Goal: Transaction & Acquisition: Purchase product/service

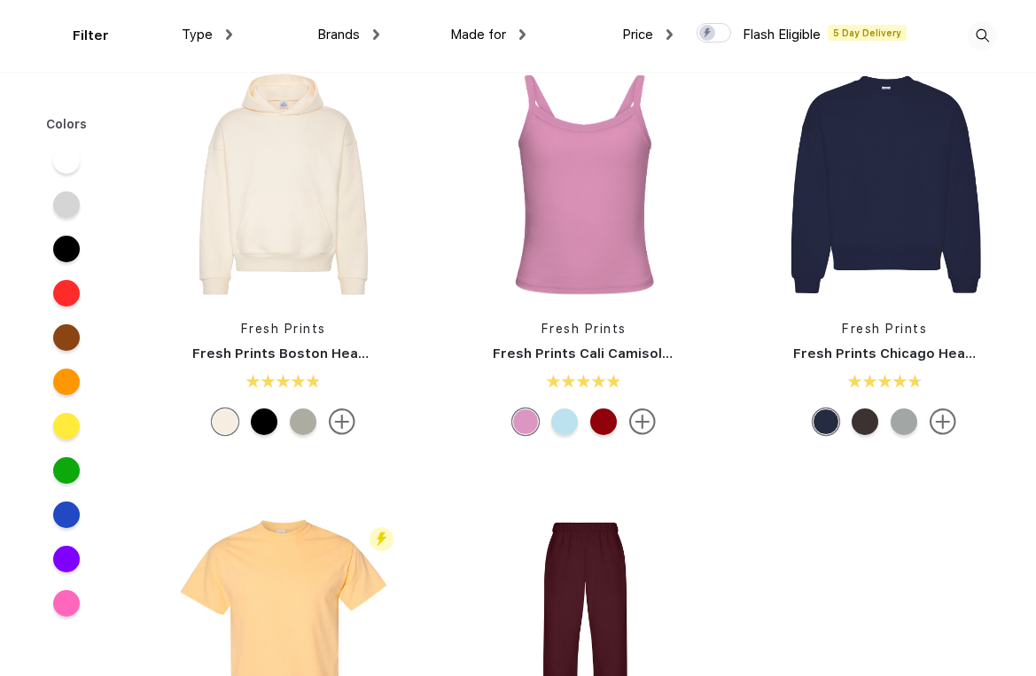
scroll to position [491, 0]
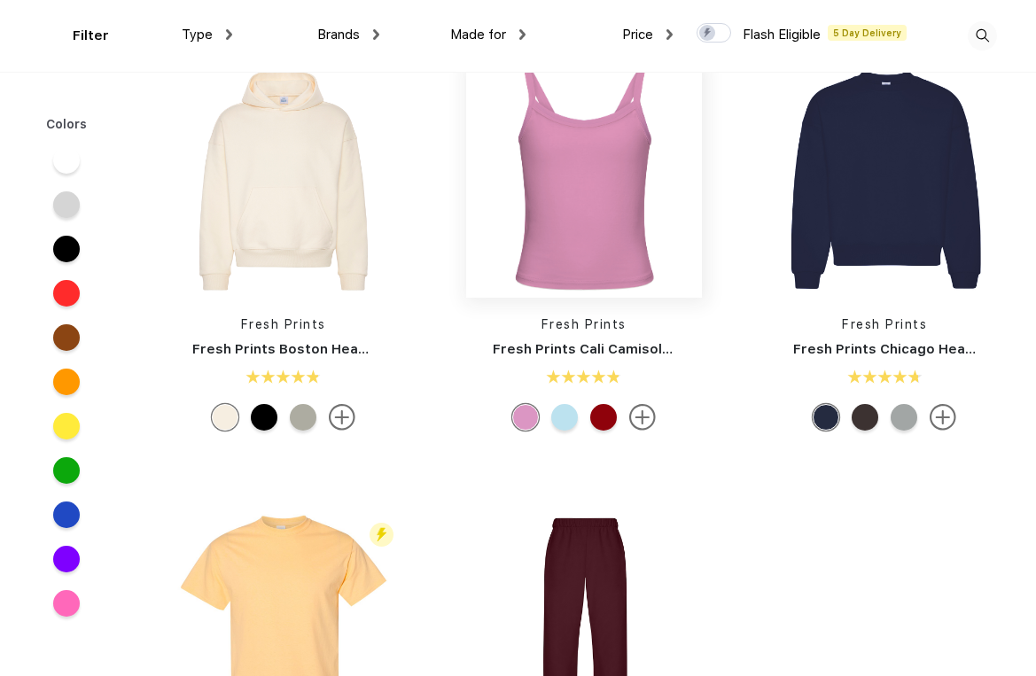
click at [579, 218] on img at bounding box center [584, 180] width 236 height 236
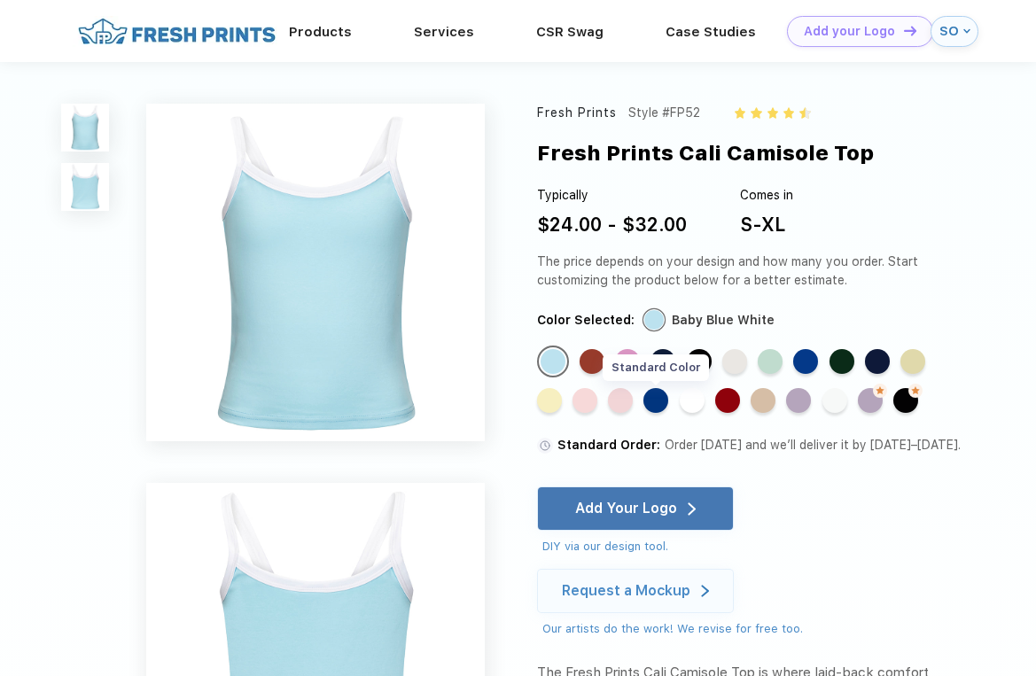
click at [662, 392] on div "Standard Color" at bounding box center [655, 400] width 25 height 25
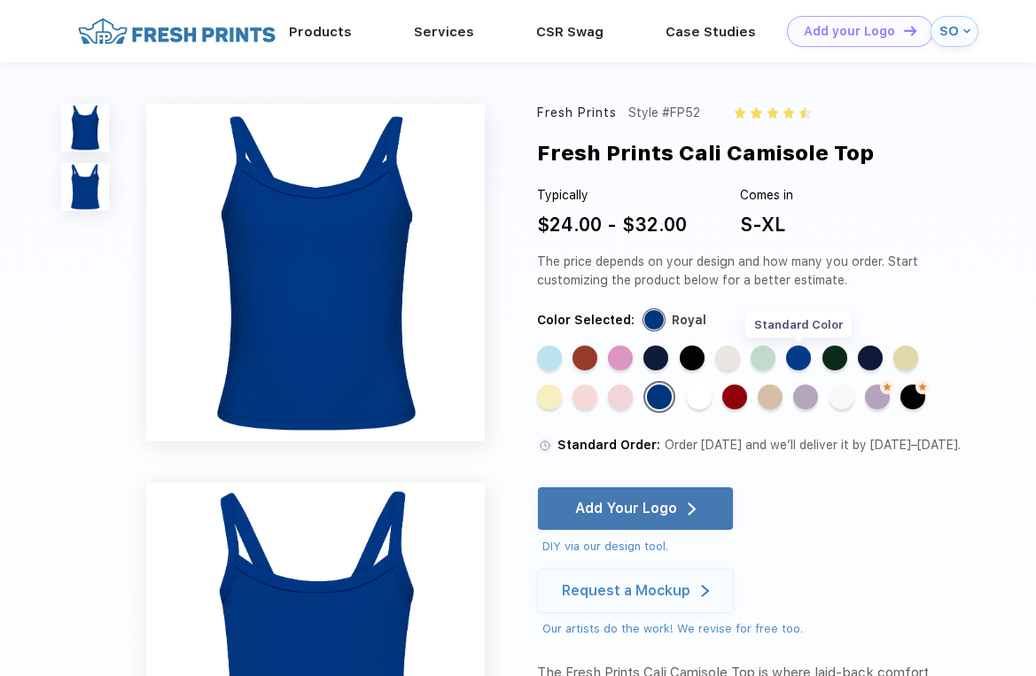
click at [806, 351] on div "Standard Color" at bounding box center [798, 358] width 25 height 25
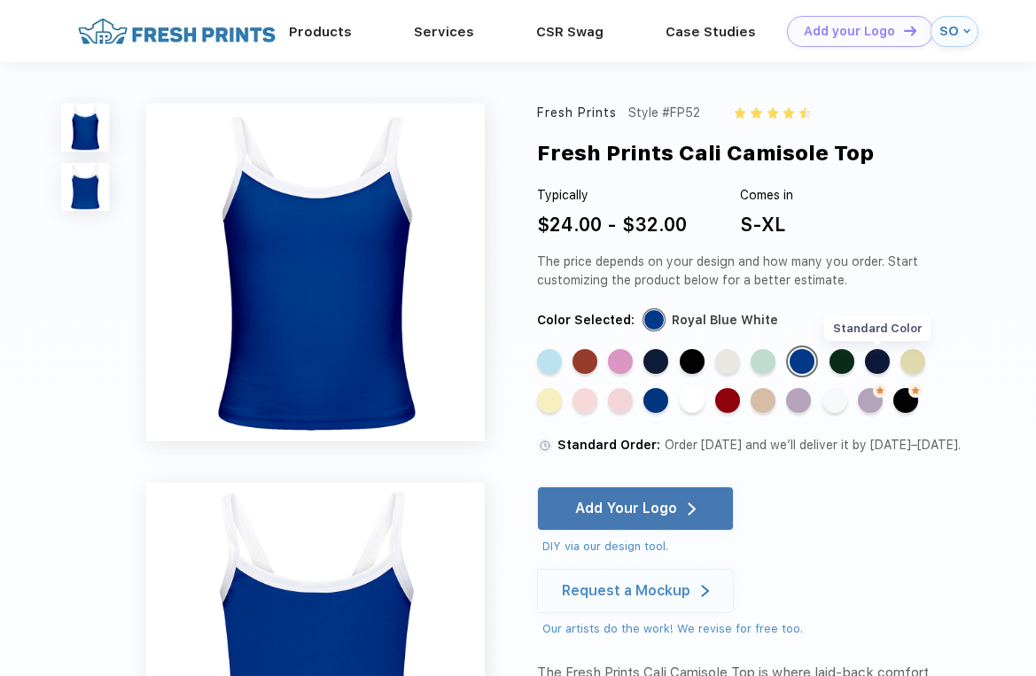
click at [882, 362] on div "Standard Color" at bounding box center [877, 361] width 25 height 25
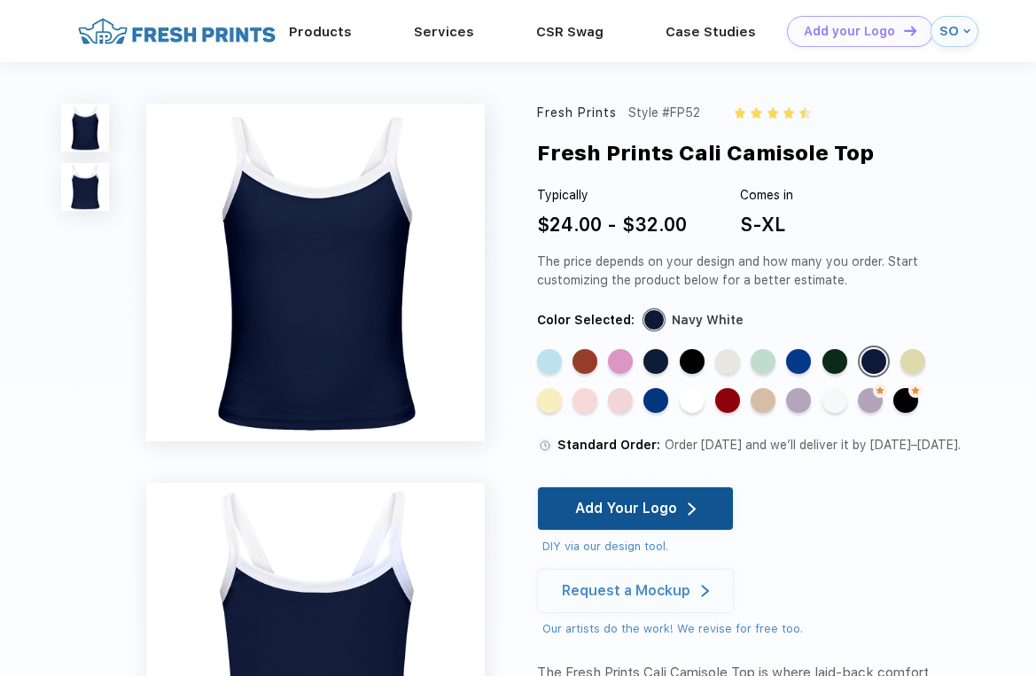
click at [585, 512] on div "Add Your Logo" at bounding box center [626, 509] width 102 height 18
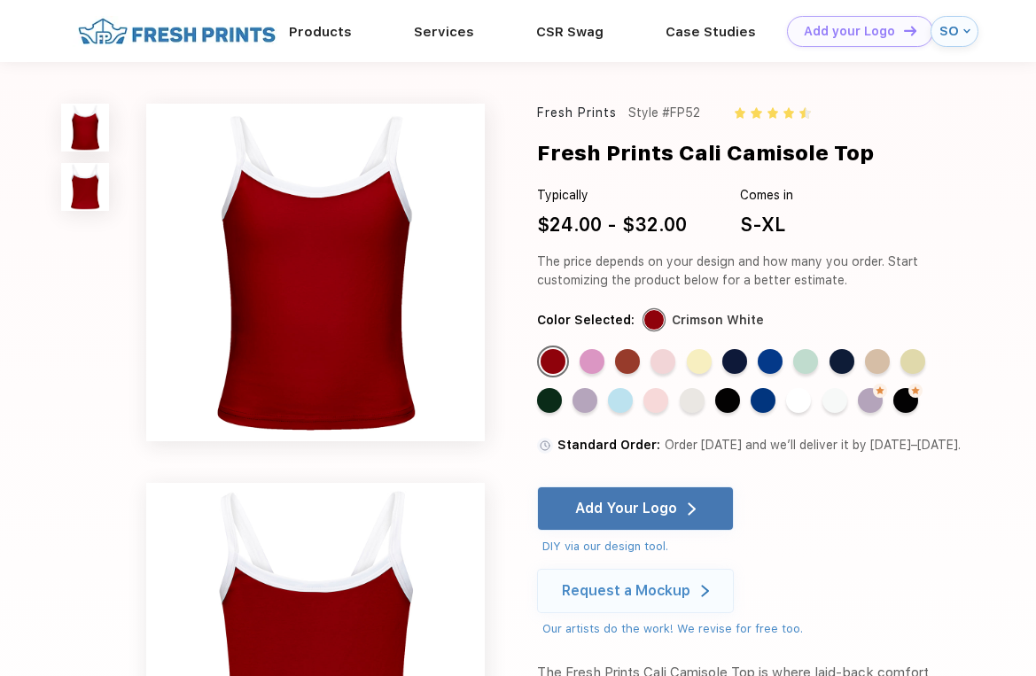
click at [838, 111] on div "Fresh Prints Style #FP52" at bounding box center [749, 113] width 424 height 19
click at [284, 35] on div "Products" at bounding box center [320, 30] width 125 height 23
click at [317, 34] on link "Products" at bounding box center [320, 31] width 63 height 16
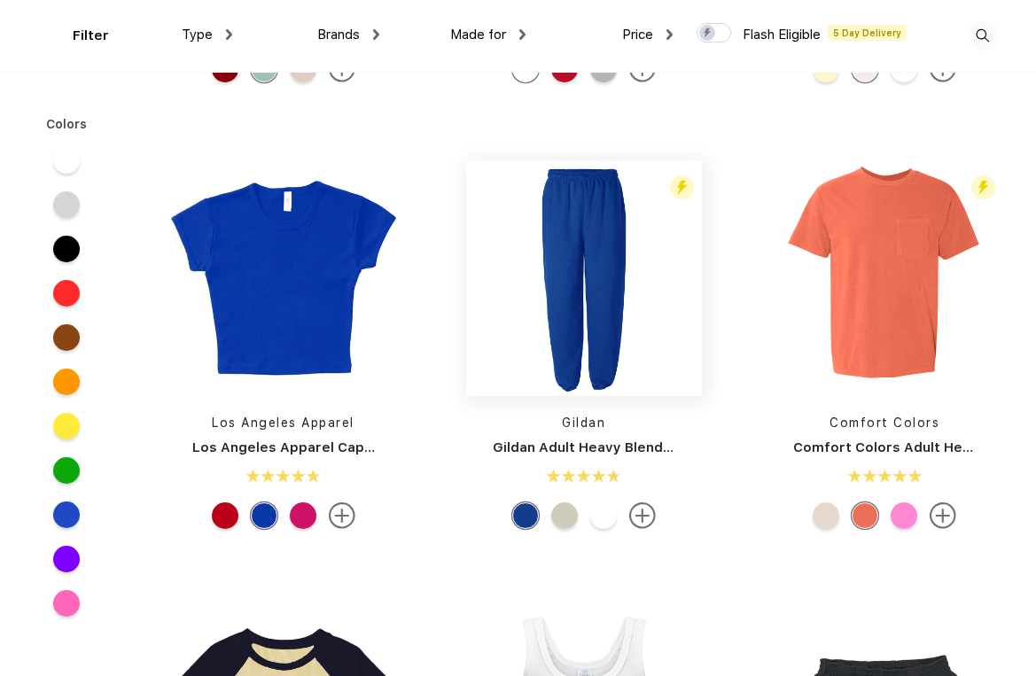
scroll to position [2636, 0]
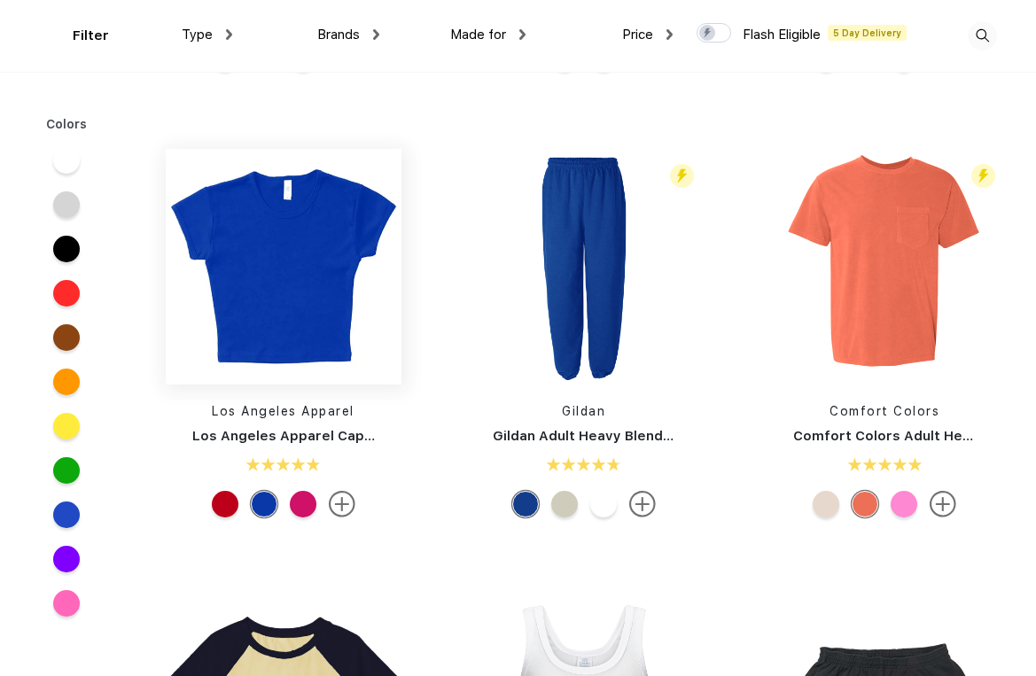
click at [296, 326] on img at bounding box center [284, 267] width 236 height 236
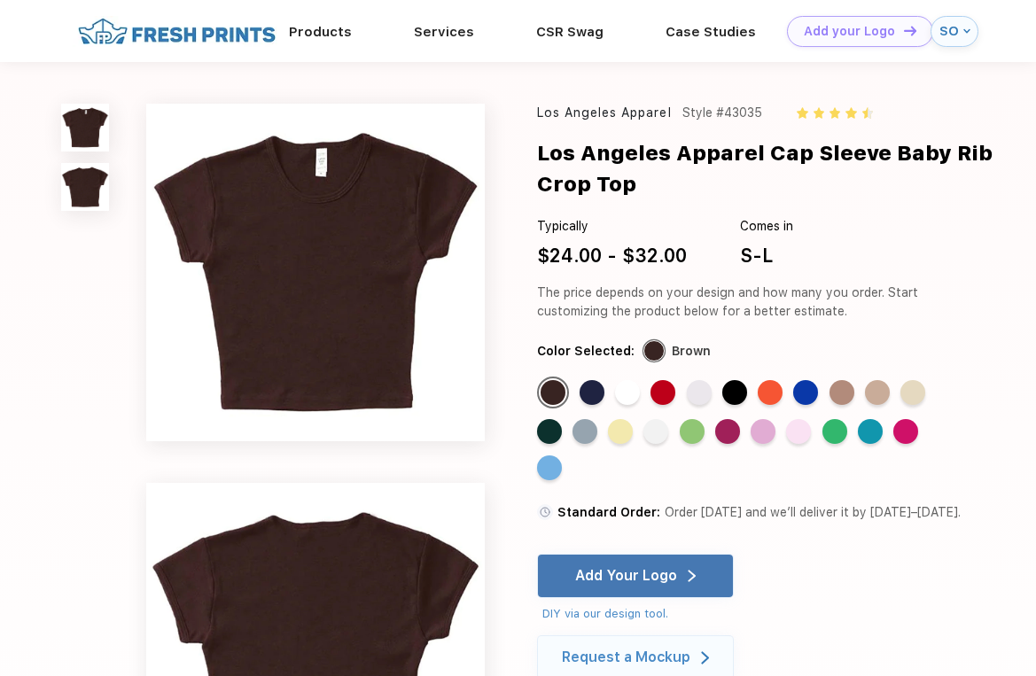
scroll to position [16, 0]
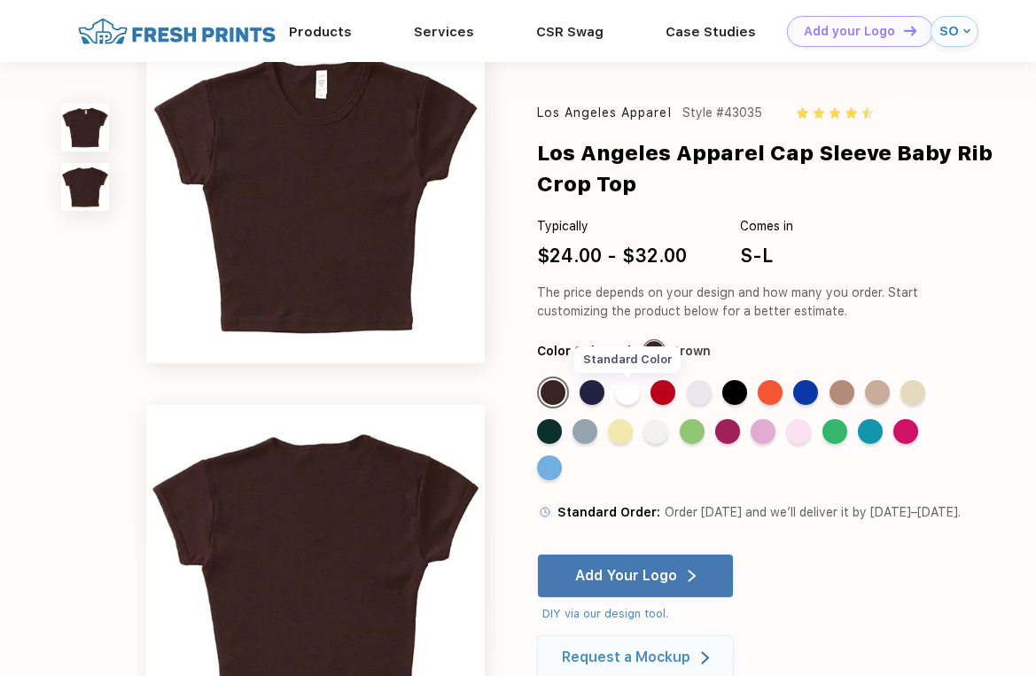
click at [625, 400] on div "Standard Color" at bounding box center [627, 392] width 25 height 25
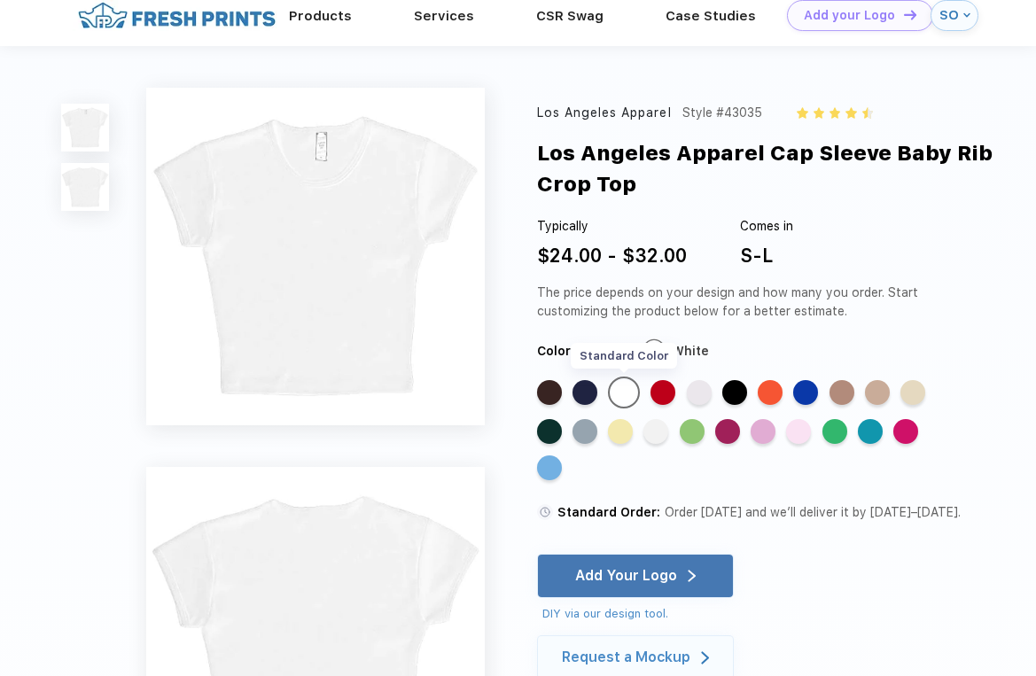
scroll to position [0, 0]
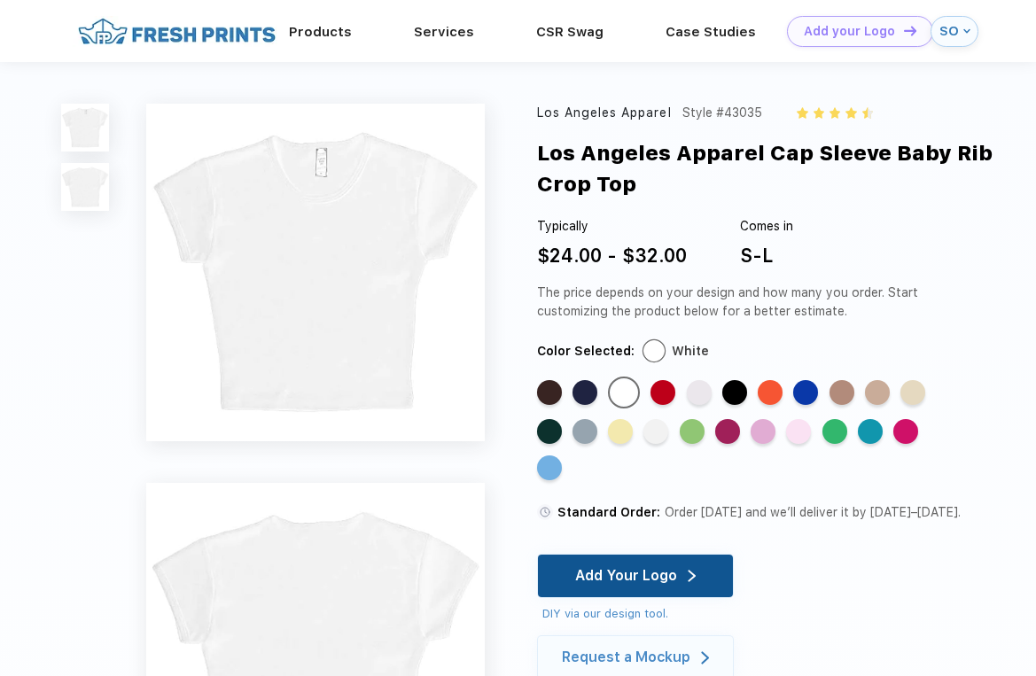
click at [627, 569] on div "Add Your Logo" at bounding box center [626, 576] width 102 height 18
